Goal: Information Seeking & Learning: Learn about a topic

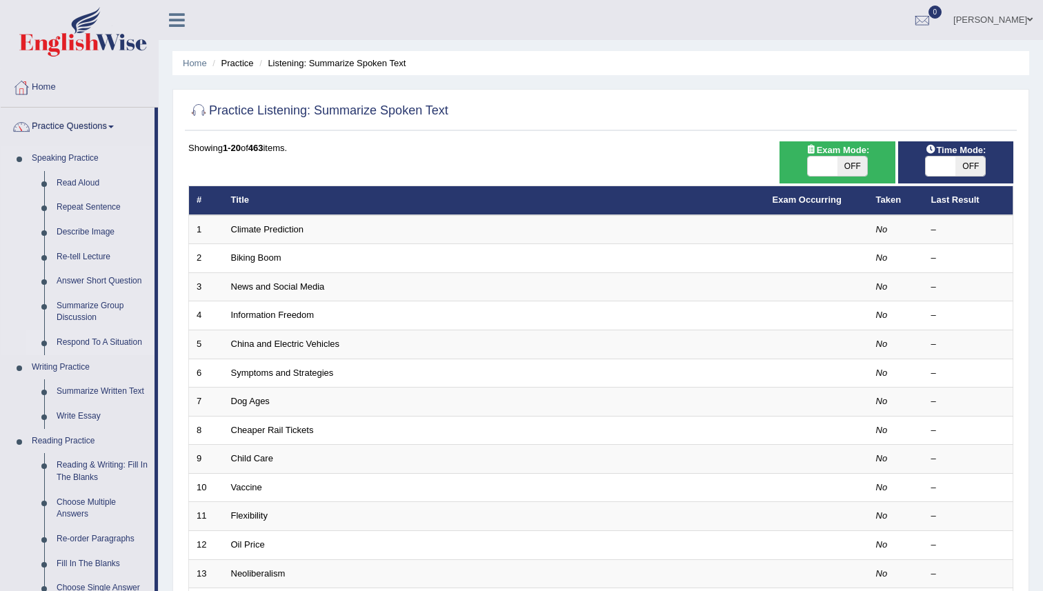
click at [105, 348] on link "Respond To A Situation" at bounding box center [102, 342] width 104 height 25
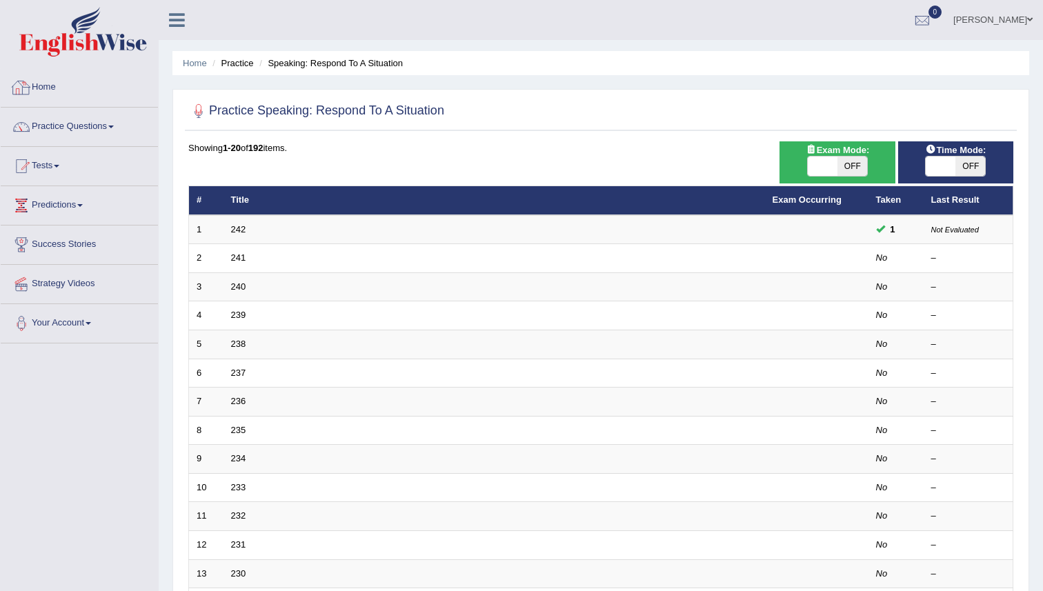
click at [52, 85] on link "Home" at bounding box center [79, 85] width 157 height 34
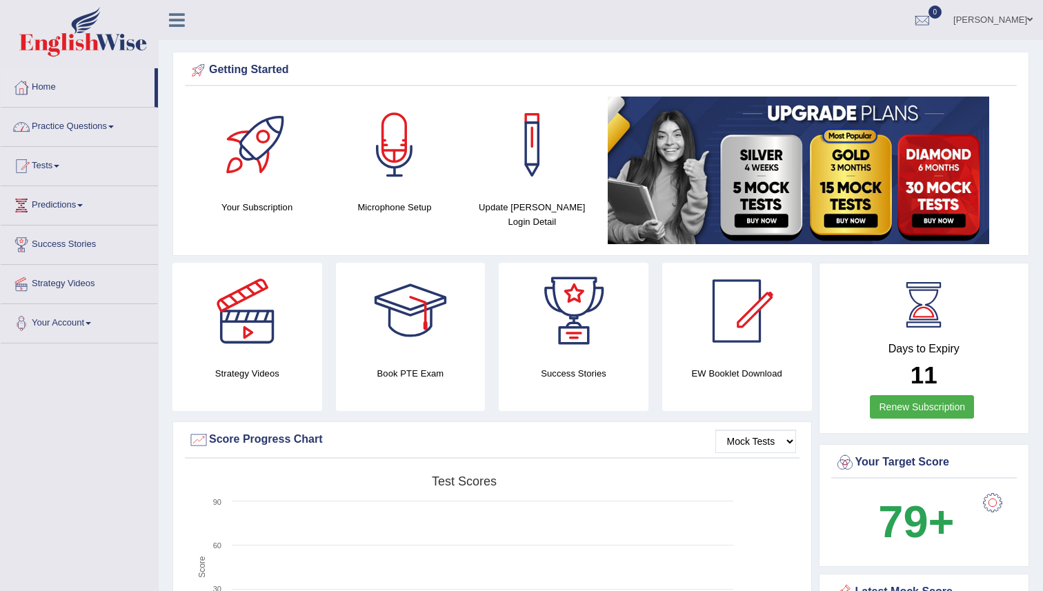
click at [78, 128] on link "Practice Questions" at bounding box center [79, 125] width 157 height 34
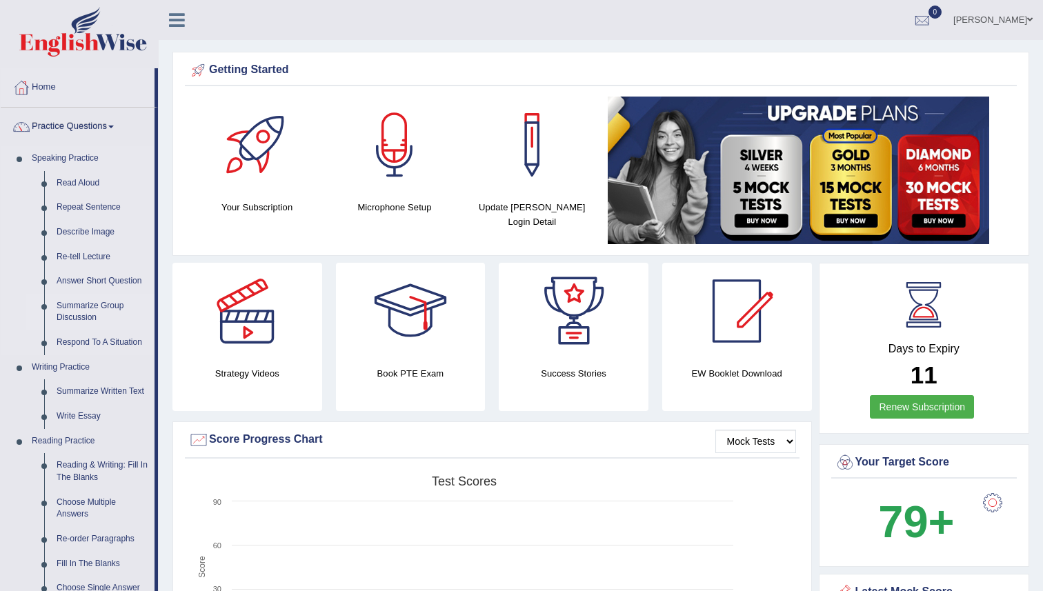
click at [87, 313] on link "Summarize Group Discussion" at bounding box center [102, 312] width 104 height 37
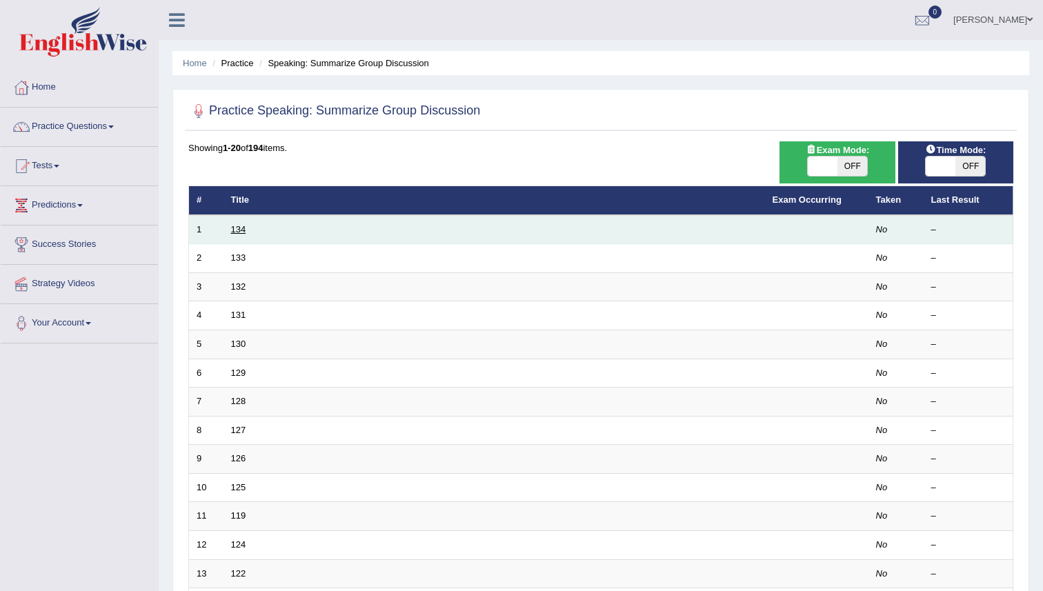
click at [237, 227] on link "134" at bounding box center [238, 229] width 15 height 10
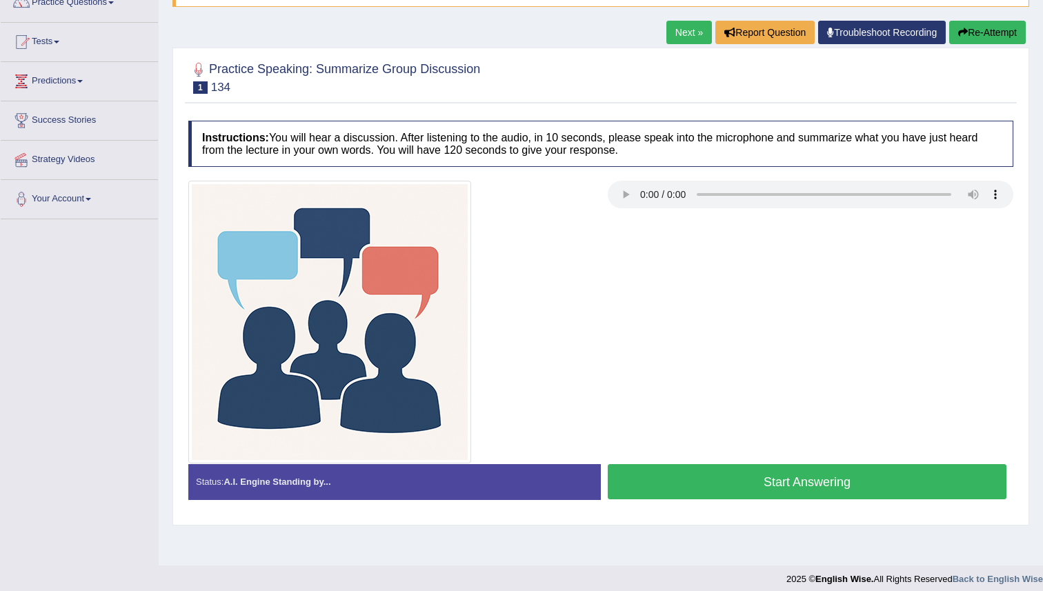
scroll to position [133, 0]
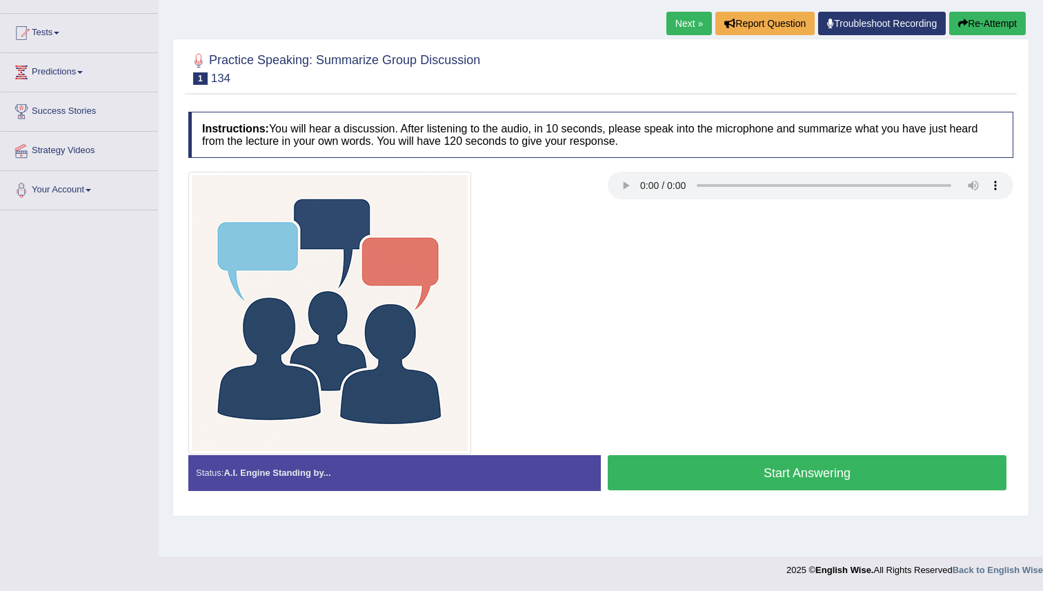
click at [734, 481] on button "Start Answering" at bounding box center [807, 472] width 399 height 35
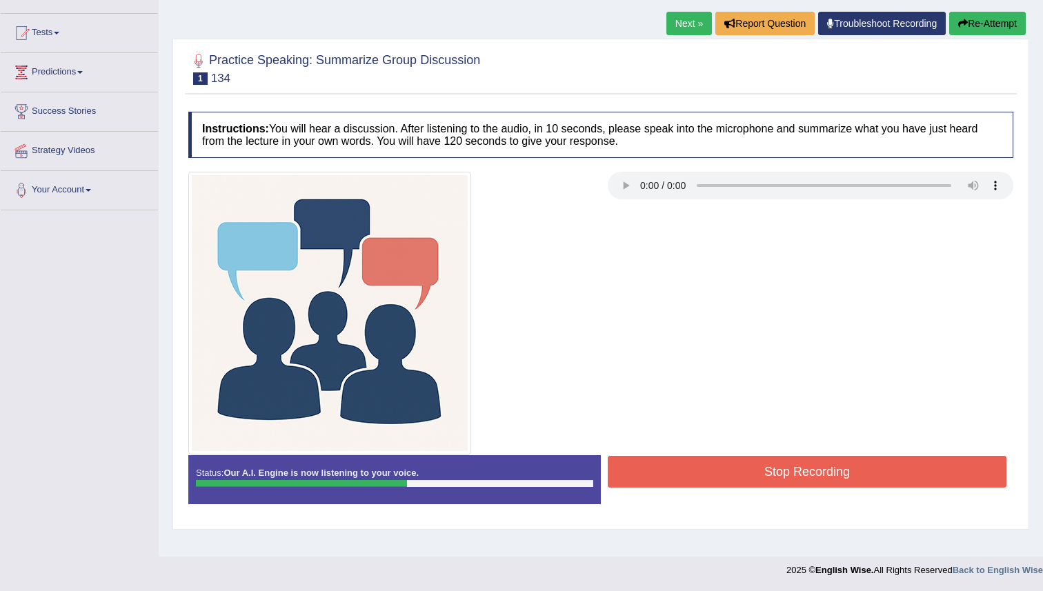
click at [734, 481] on button "Stop Recording" at bounding box center [807, 472] width 399 height 32
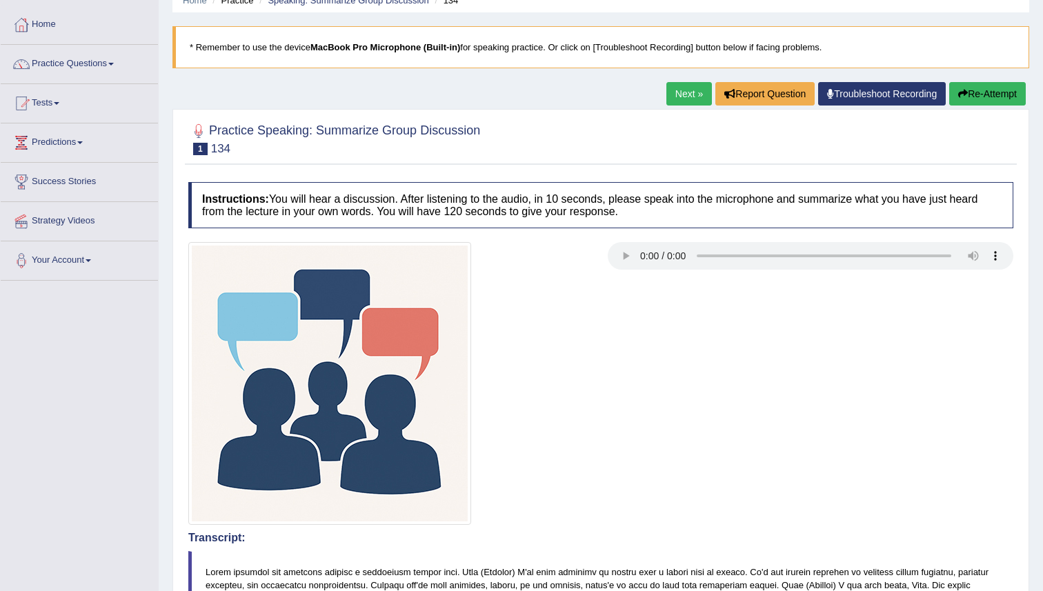
scroll to position [62, 0]
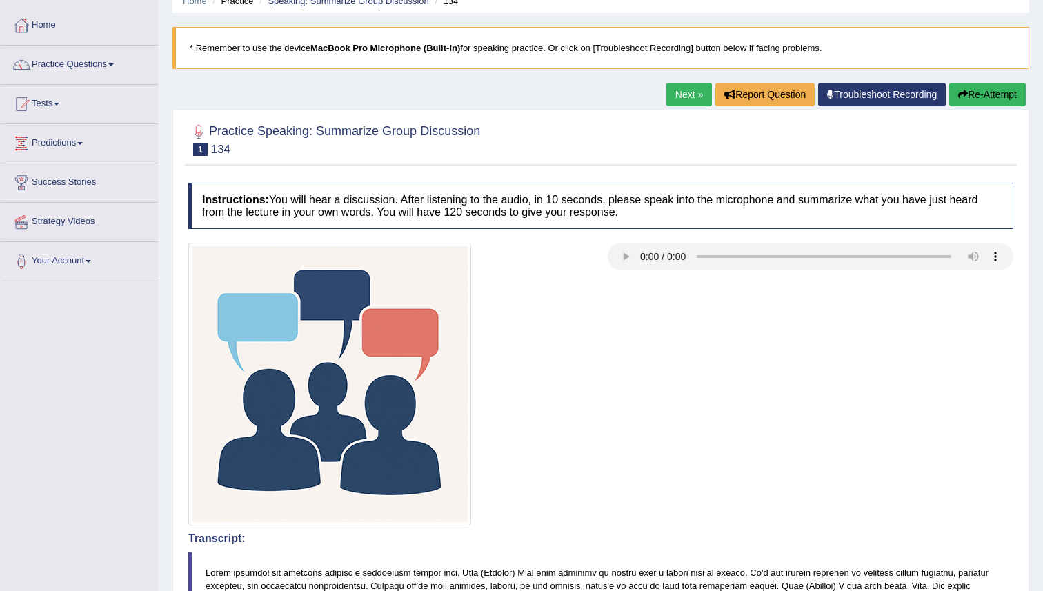
click at [684, 93] on link "Next »" at bounding box center [689, 94] width 46 height 23
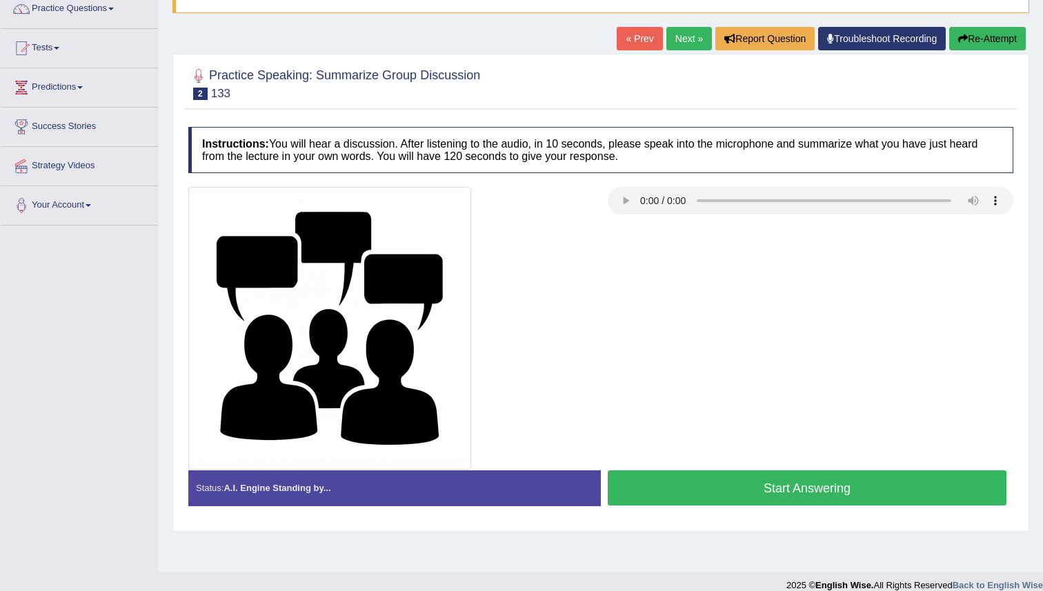
scroll to position [133, 0]
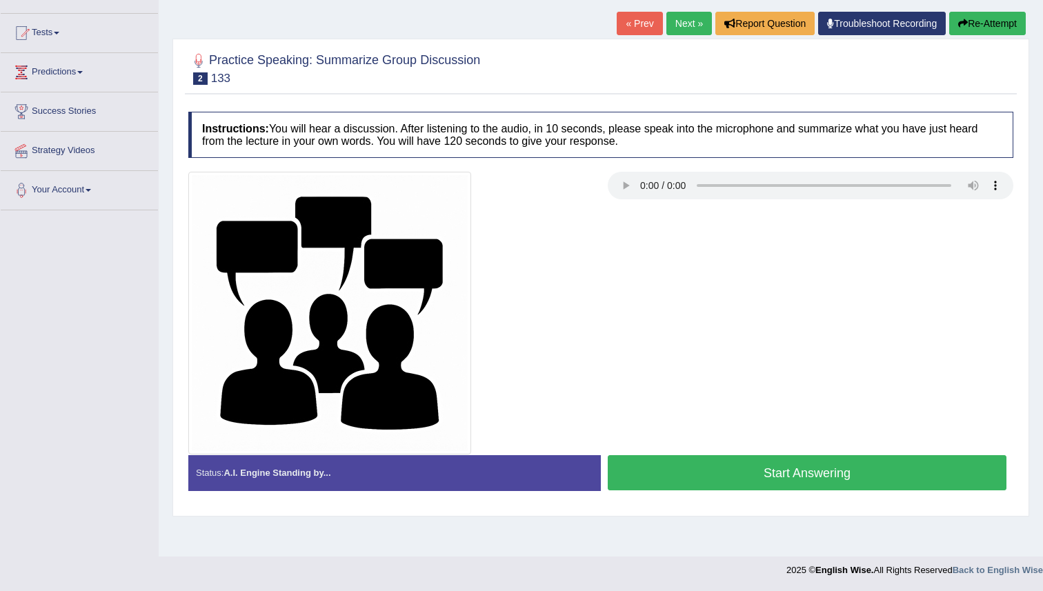
click at [682, 468] on button "Start Answering" at bounding box center [807, 472] width 399 height 35
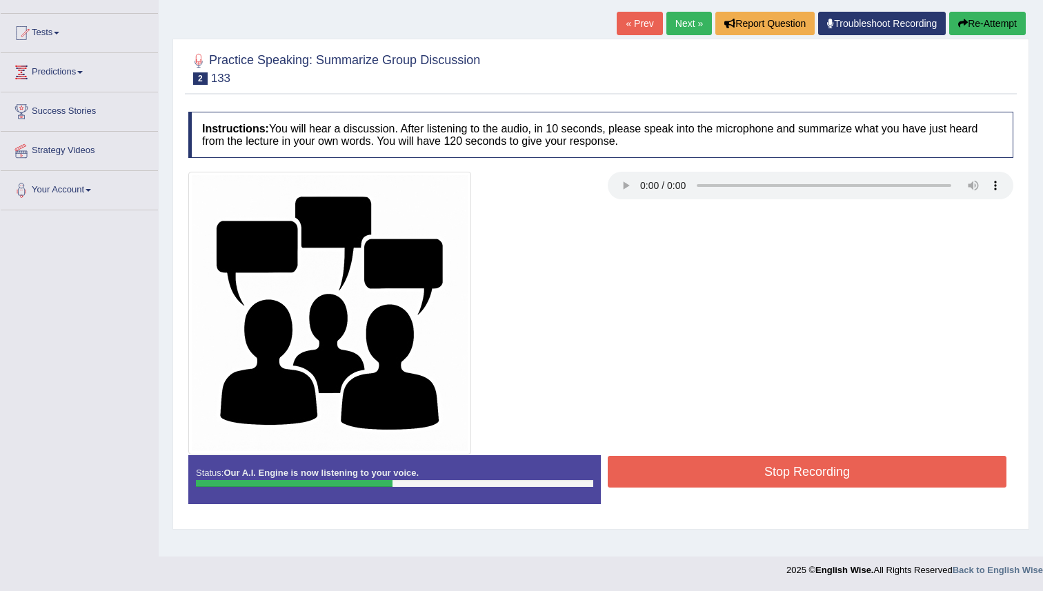
click at [748, 479] on button "Stop Recording" at bounding box center [807, 472] width 399 height 32
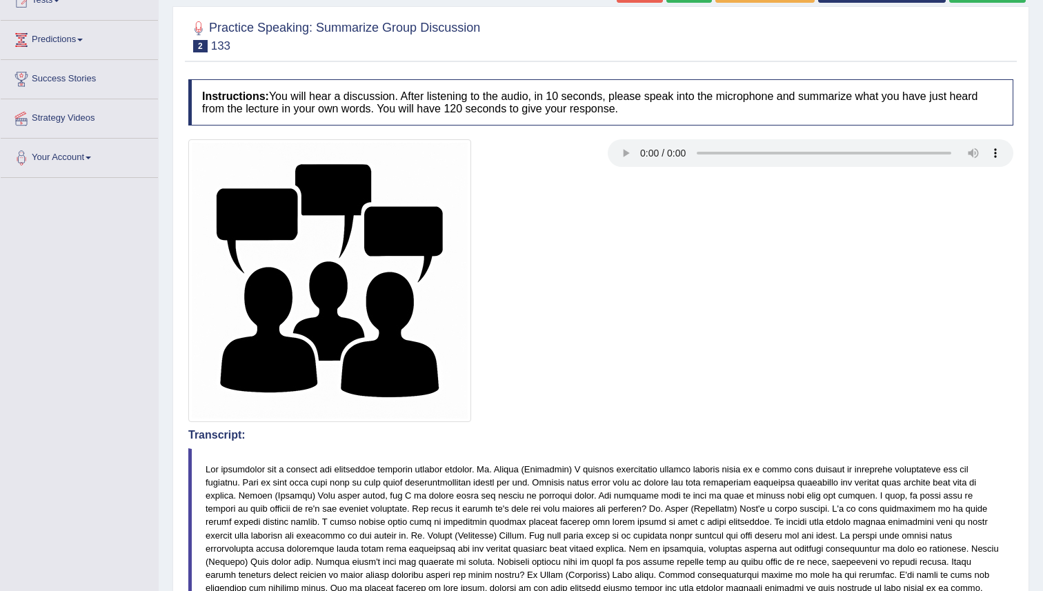
scroll to position [163, 0]
